Goal: Task Accomplishment & Management: Use online tool/utility

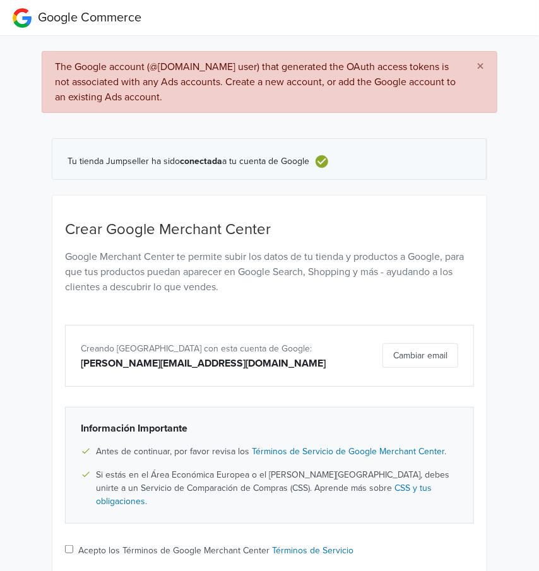
scroll to position [94, 0]
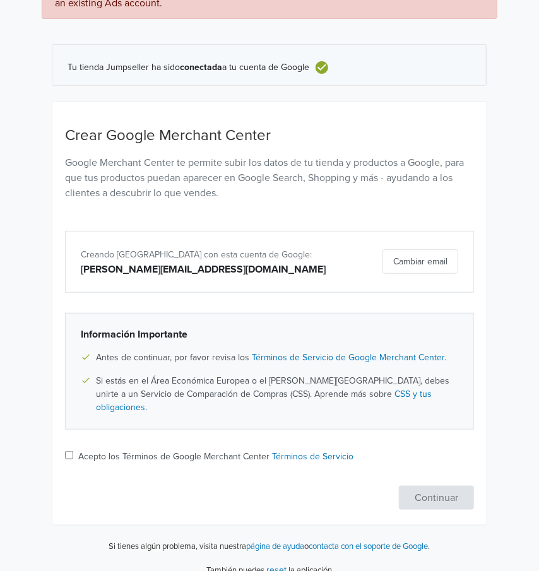
click at [68, 451] on input "Acepto los Términos de Google Merchant Center Términos de Servicio" at bounding box center [69, 455] width 8 height 8
checkbox input "true"
click at [436, 486] on button "Continuar" at bounding box center [436, 498] width 75 height 24
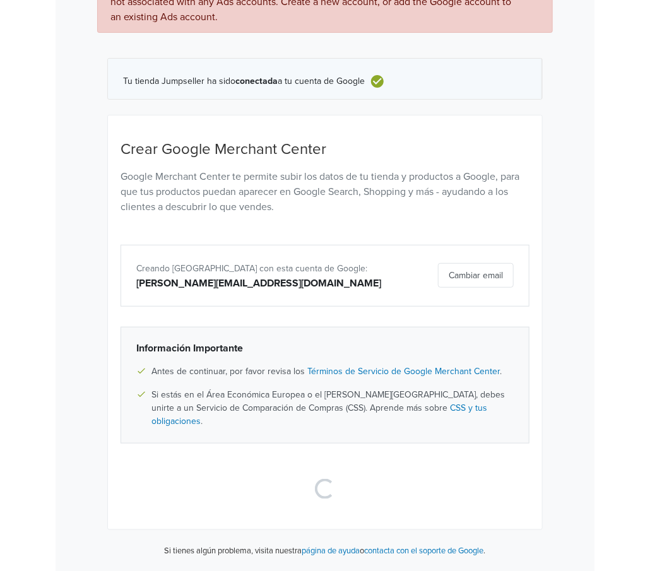
scroll to position [0, 0]
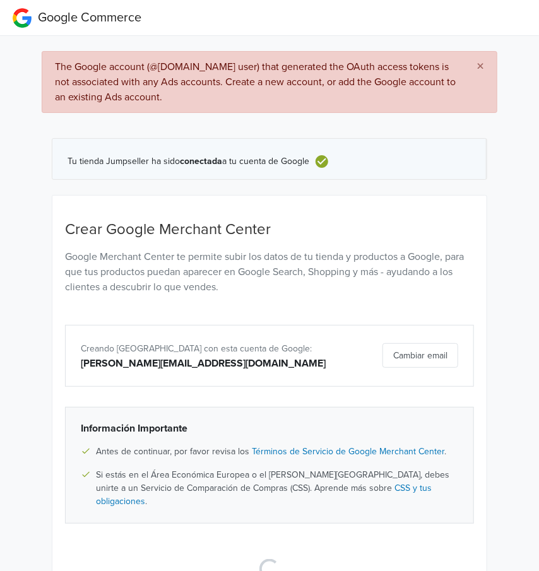
click at [482, 65] on span "×" at bounding box center [480, 66] width 8 height 18
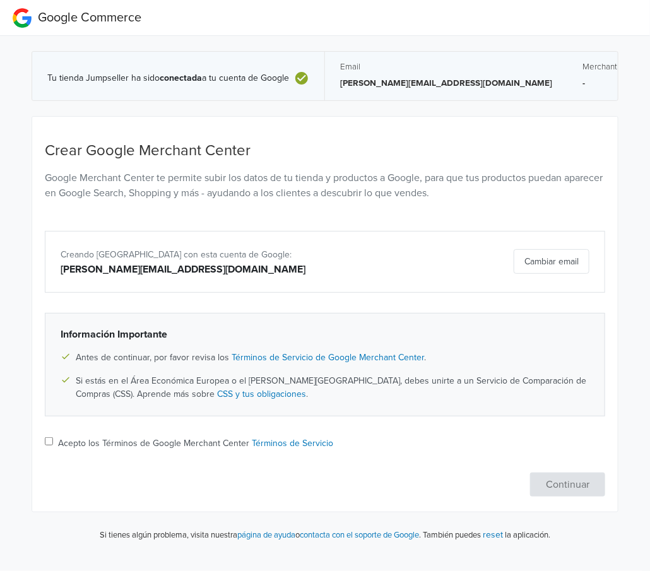
click at [261, 275] on div "[PERSON_NAME][EMAIL_ADDRESS][DOMAIN_NAME]" at bounding box center [234, 269] width 346 height 15
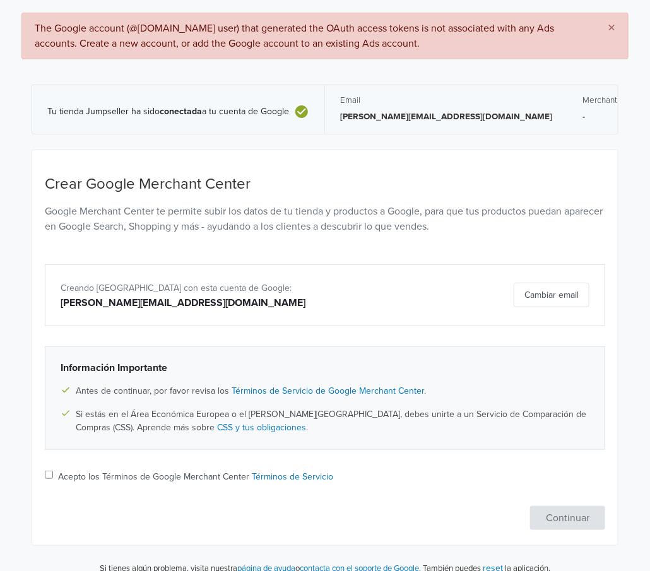
scroll to position [50, 0]
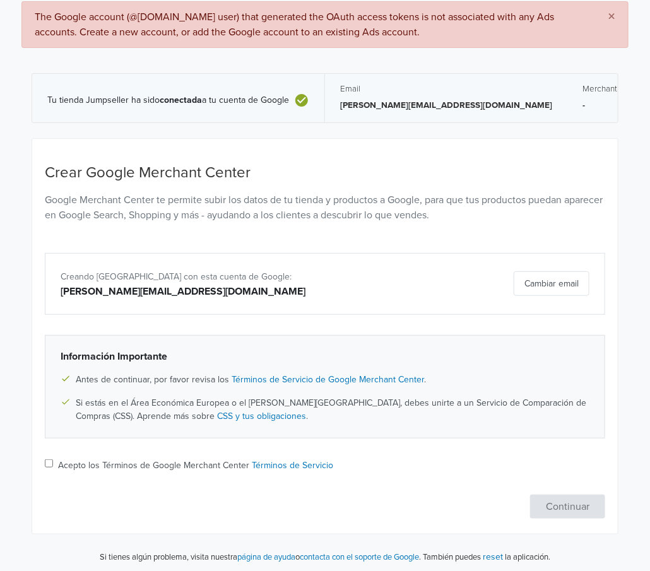
click at [131, 290] on div "[PERSON_NAME][EMAIL_ADDRESS][DOMAIN_NAME]" at bounding box center [234, 291] width 346 height 15
click at [338, 134] on div "Tu tienda Jumpseller ha sido conectada a tu cuenta de Google Email rozunigam@gm…" at bounding box center [325, 98] width 587 height 80
